Goal: Task Accomplishment & Management: Manage account settings

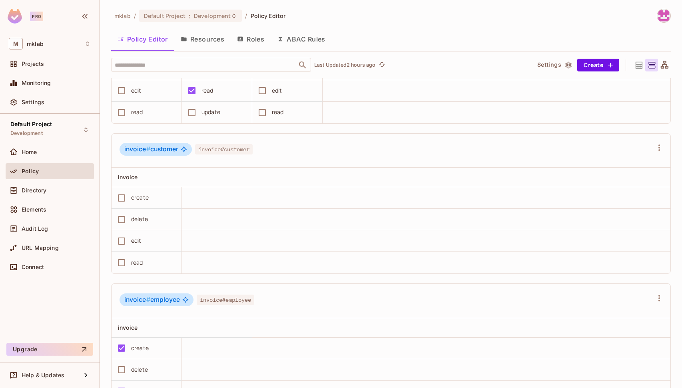
scroll to position [709, 0]
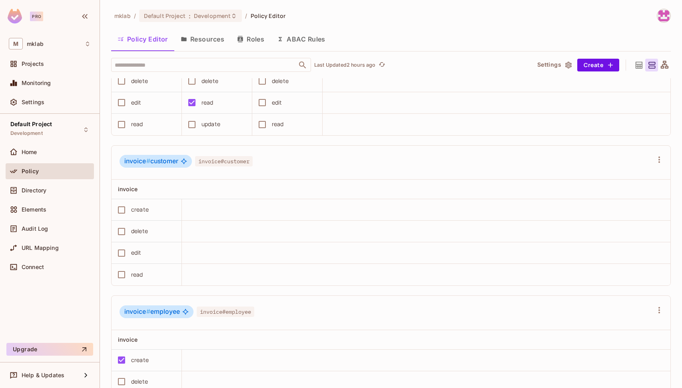
click at [30, 173] on span "Policy" at bounding box center [30, 171] width 17 height 6
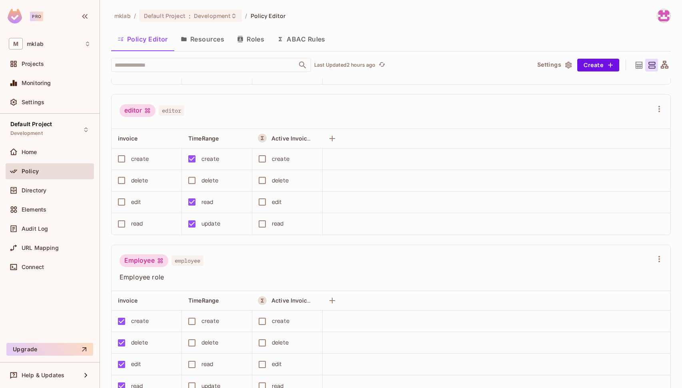
scroll to position [250, 0]
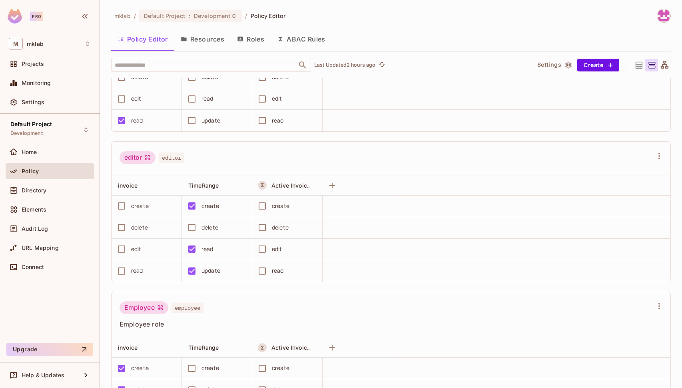
click at [205, 33] on button "Resources" at bounding box center [202, 39] width 56 height 20
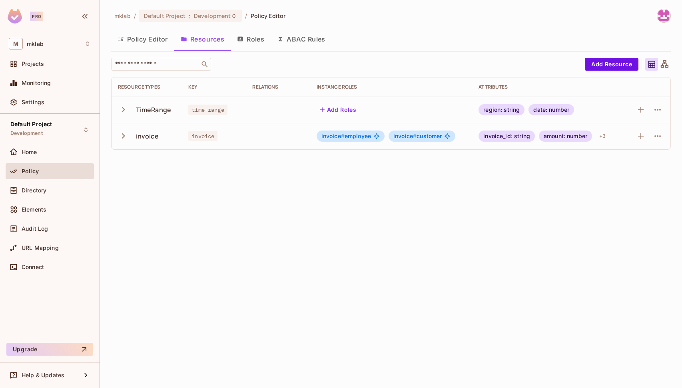
click at [121, 137] on icon "button" at bounding box center [123, 136] width 11 height 11
click at [657, 133] on icon "button" at bounding box center [658, 136] width 10 height 10
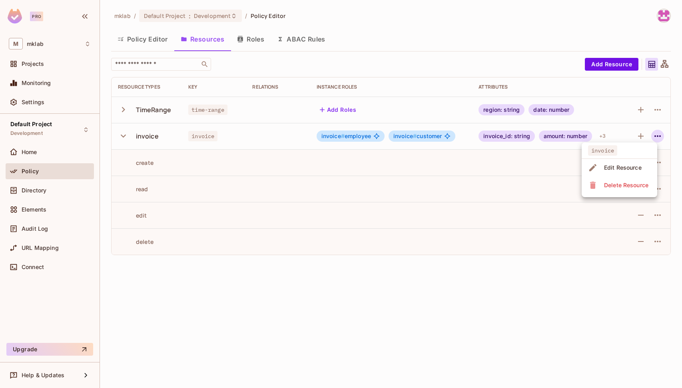
click at [624, 165] on div "Edit Resource" at bounding box center [623, 168] width 38 height 8
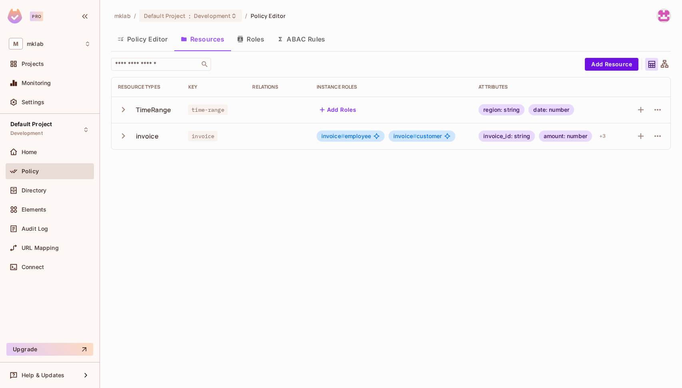
click at [123, 139] on icon "button" at bounding box center [123, 136] width 11 height 11
click at [659, 135] on icon "button" at bounding box center [658, 136] width 10 height 10
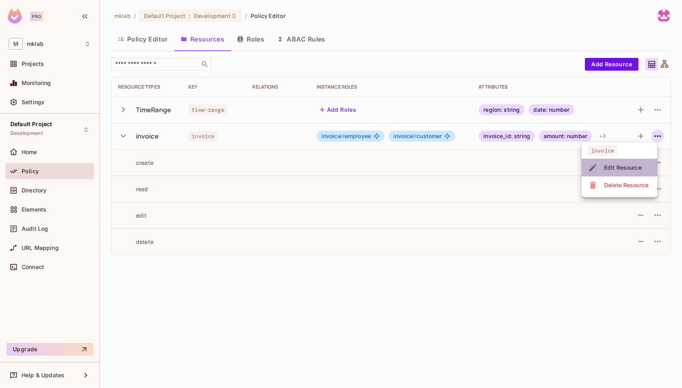
click at [617, 171] on div "Edit Resource" at bounding box center [623, 168] width 38 height 8
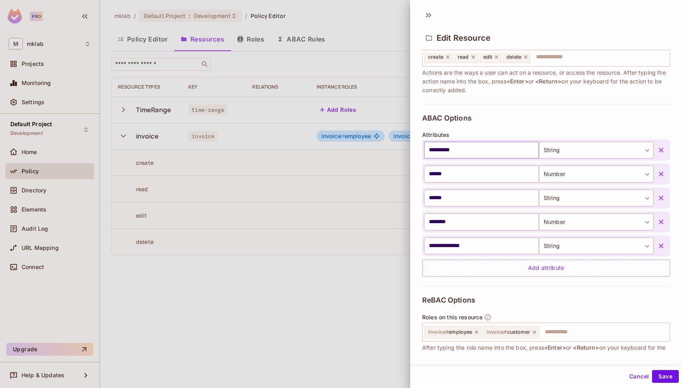
scroll to position [171, 0]
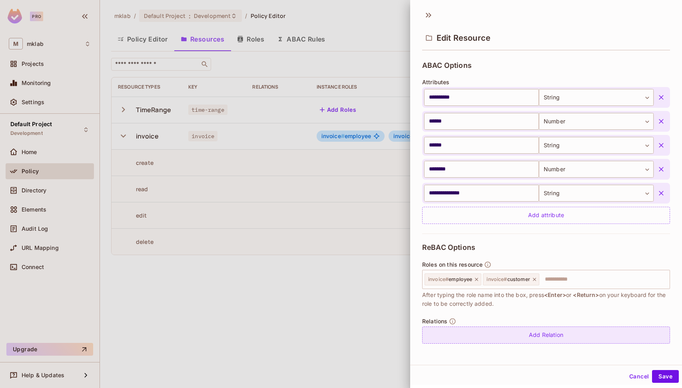
click at [544, 336] on div "Add Relation" at bounding box center [546, 335] width 248 height 17
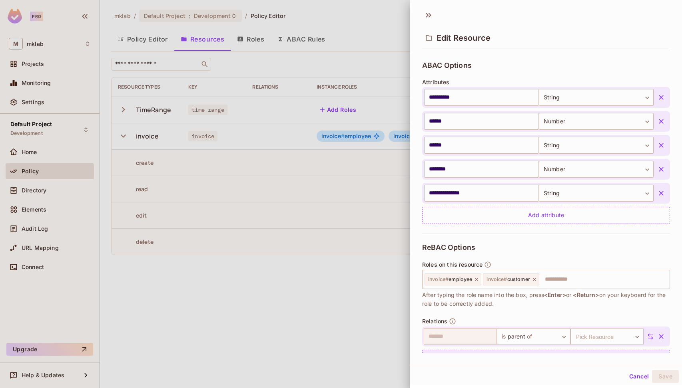
scroll to position [194, 0]
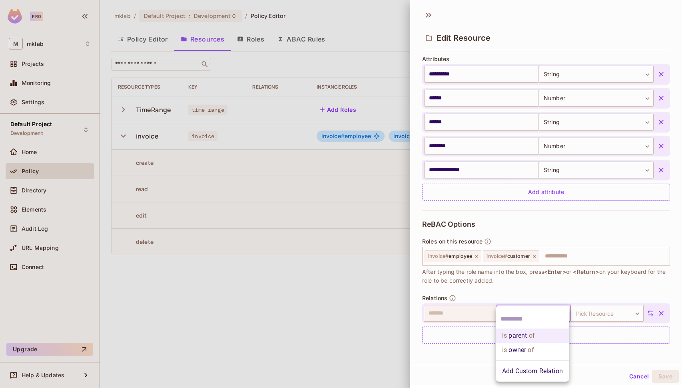
click at [521, 316] on body "**********" at bounding box center [341, 194] width 682 height 388
click at [482, 352] on div at bounding box center [341, 194] width 682 height 388
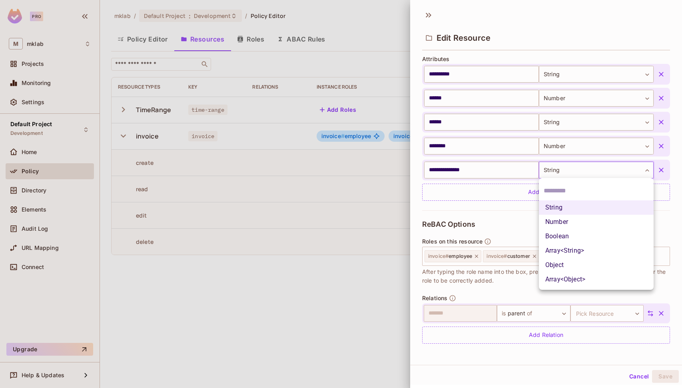
click at [558, 169] on body "**********" at bounding box center [341, 194] width 682 height 388
click at [502, 209] on div at bounding box center [341, 194] width 682 height 388
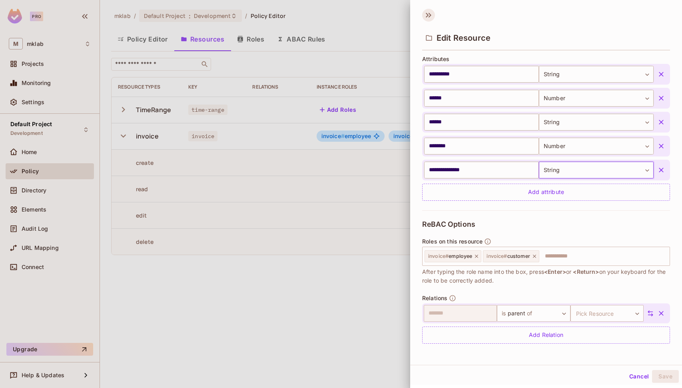
click at [426, 18] on icon at bounding box center [428, 15] width 13 height 13
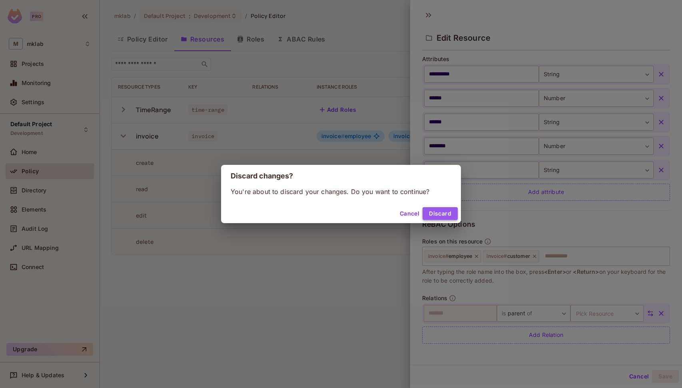
click at [432, 212] on button "Discard" at bounding box center [439, 213] width 35 height 13
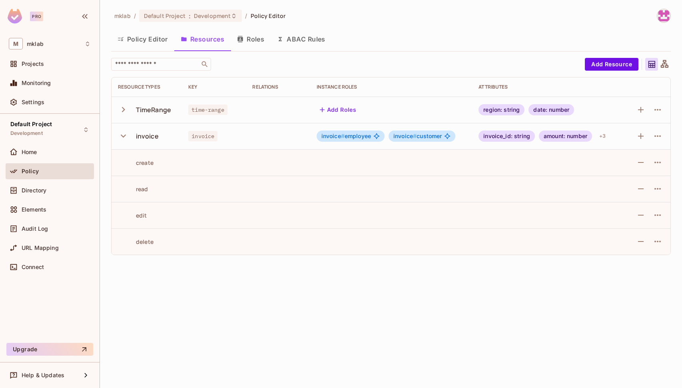
click at [151, 36] on button "Policy Editor" at bounding box center [142, 39] width 63 height 20
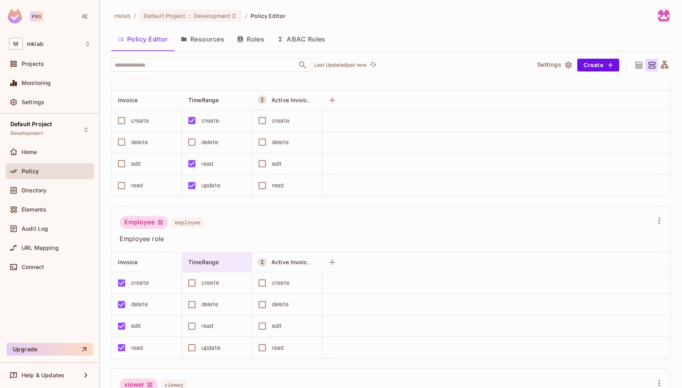
scroll to position [333, 0]
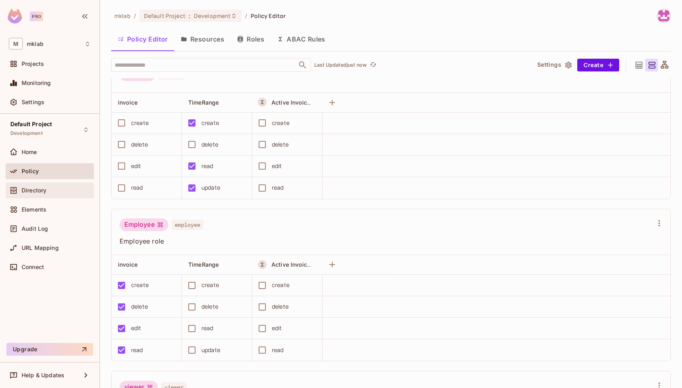
click at [33, 189] on span "Directory" at bounding box center [34, 190] width 25 height 6
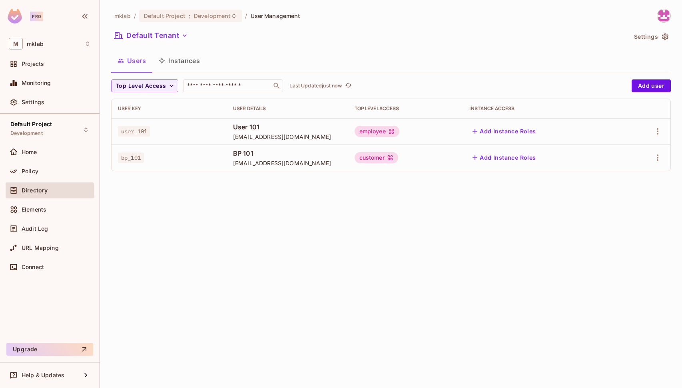
click at [345, 37] on div "Default Tenant" at bounding box center [368, 36] width 515 height 15
click at [34, 229] on span "Audit Log" at bounding box center [35, 229] width 26 height 6
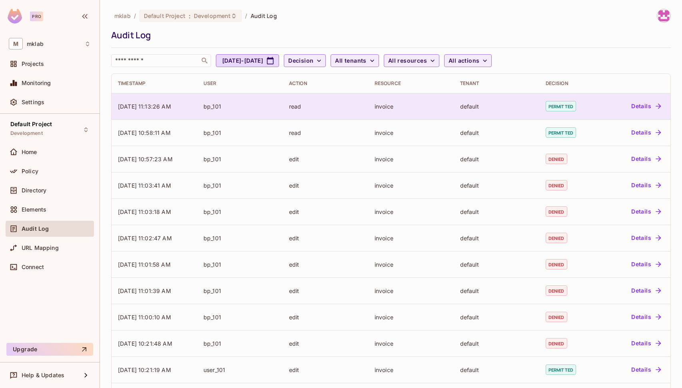
click at [651, 104] on button "Details" at bounding box center [646, 106] width 36 height 13
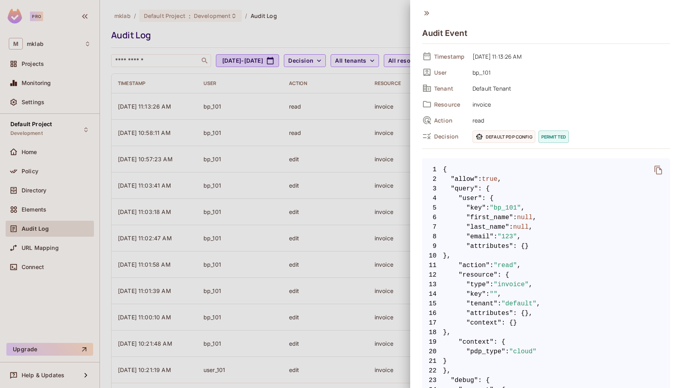
click at [423, 16] on icon at bounding box center [426, 13] width 9 height 9
